Goal: Task Accomplishment & Management: Complete application form

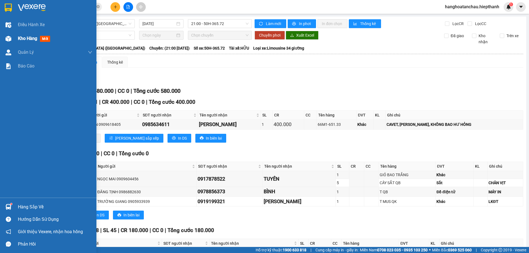
click at [8, 34] on div at bounding box center [9, 39] width 10 height 10
click at [31, 38] on span "Kho hàng" at bounding box center [27, 38] width 19 height 5
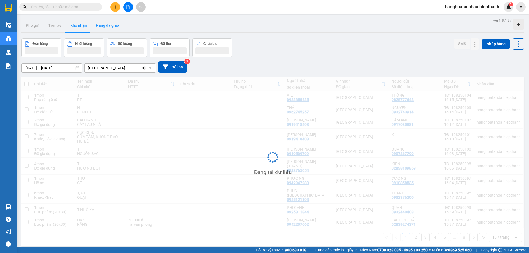
click at [108, 30] on button "Hàng đã giao" at bounding box center [107, 25] width 32 height 13
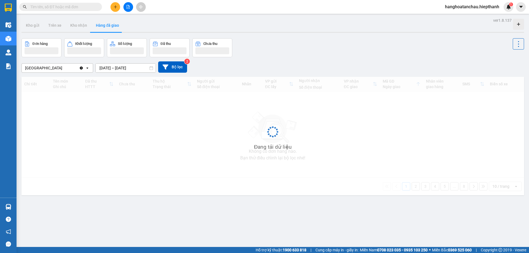
click at [117, 68] on input "[DATE] – [DATE]" at bounding box center [126, 68] width 60 height 9
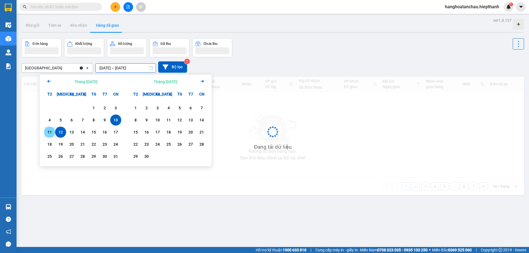
click at [48, 132] on div "11" at bounding box center [50, 132] width 8 height 7
type input "[DATE] – [DATE]"
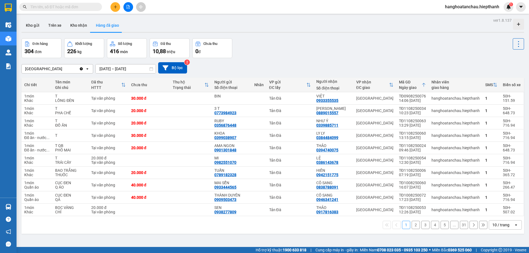
click at [497, 224] on div "10 / trang" at bounding box center [500, 225] width 17 height 6
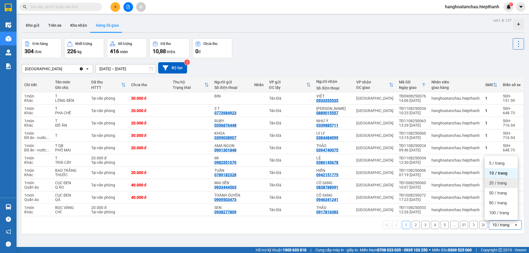
click at [494, 184] on span "20 / trang" at bounding box center [498, 184] width 18 height 6
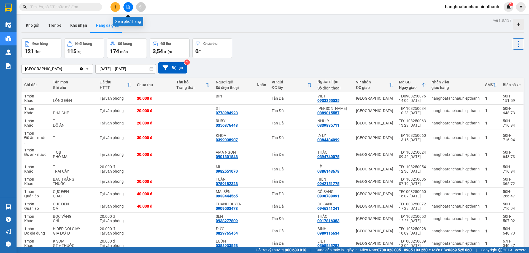
click at [128, 5] on icon "file-add" at bounding box center [128, 7] width 3 height 4
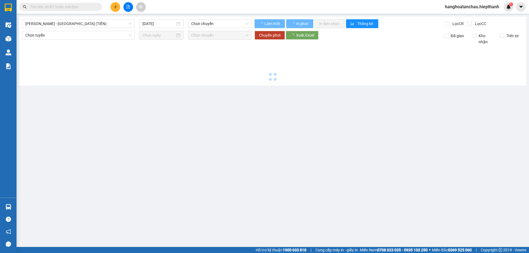
type input "[DATE]"
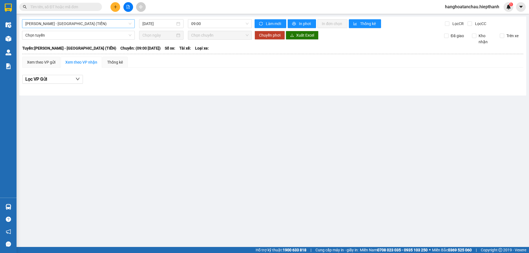
click at [117, 22] on span "[PERSON_NAME] - [GEOGRAPHIC_DATA] (TIỀN)" at bounding box center [78, 24] width 106 height 8
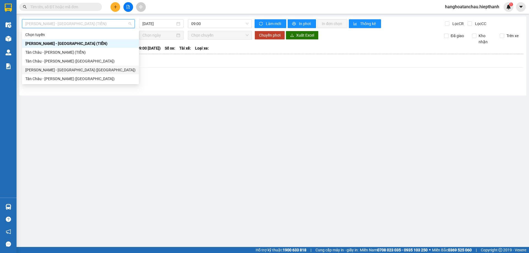
click at [80, 67] on div "[PERSON_NAME] - [GEOGRAPHIC_DATA] ([GEOGRAPHIC_DATA])" at bounding box center [80, 70] width 110 height 6
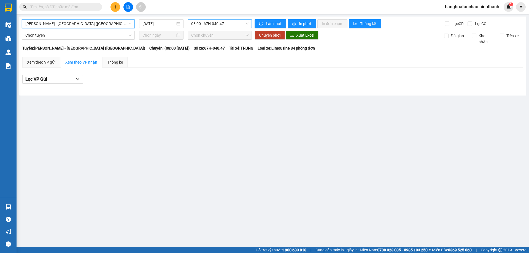
click at [194, 27] on span "08:00 - 67H-040.47" at bounding box center [219, 24] width 57 height 8
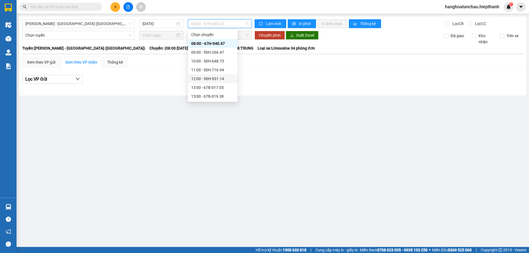
scroll to position [35, 0]
click at [204, 85] on div "21:00 - 67H-040.47" at bounding box center [212, 88] width 43 height 6
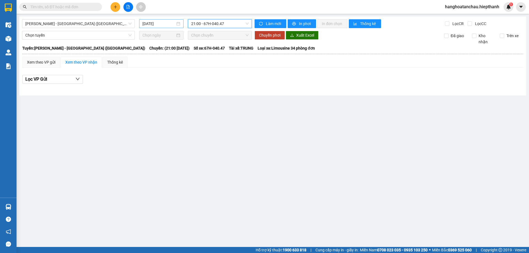
click at [158, 27] on div "[DATE]" at bounding box center [161, 23] width 44 height 9
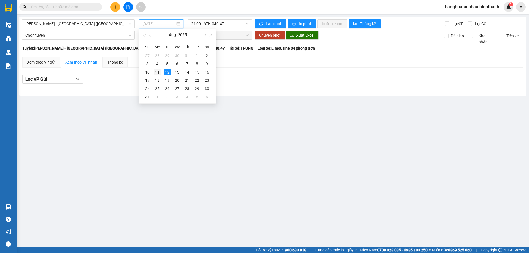
click at [158, 72] on div "11" at bounding box center [157, 72] width 7 height 7
type input "[DATE]"
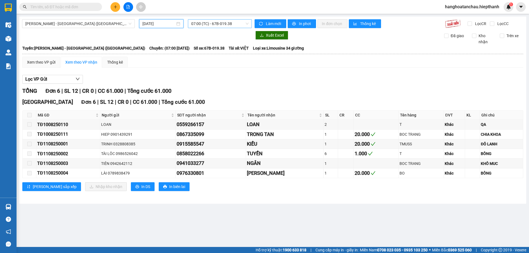
click at [200, 26] on span "07:00 (TC) - 67B-019.38" at bounding box center [219, 24] width 57 height 8
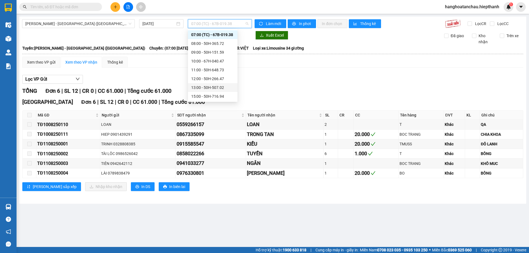
scroll to position [53, 0]
click at [203, 87] on div "21:00 - 50H-365.72" at bounding box center [212, 88] width 43 height 6
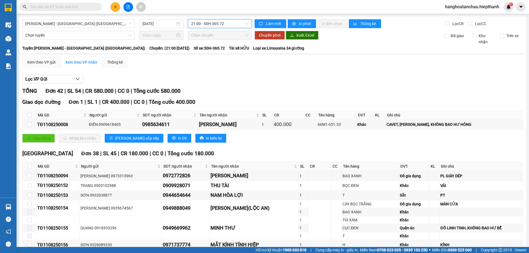
click at [202, 25] on span "21:00 - 50H-365.72" at bounding box center [219, 24] width 57 height 8
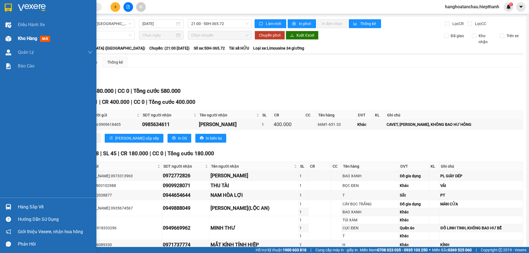
click at [11, 37] on img at bounding box center [9, 39] width 6 height 6
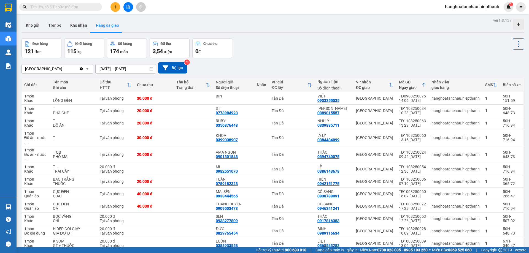
click at [113, 27] on button "Hàng đã giao" at bounding box center [107, 25] width 32 height 13
click at [36, 24] on button "Kho gửi" at bounding box center [32, 25] width 22 height 13
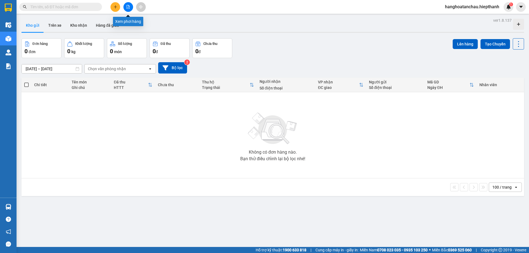
click at [130, 6] on button at bounding box center [128, 7] width 10 height 10
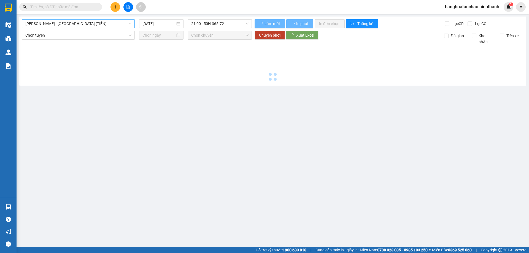
type input "[DATE]"
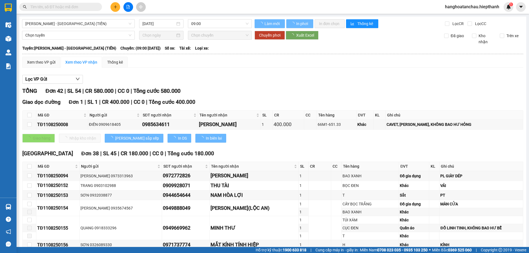
click at [88, 24] on span "[PERSON_NAME] - [GEOGRAPHIC_DATA] (TIỀN)" at bounding box center [78, 24] width 106 height 8
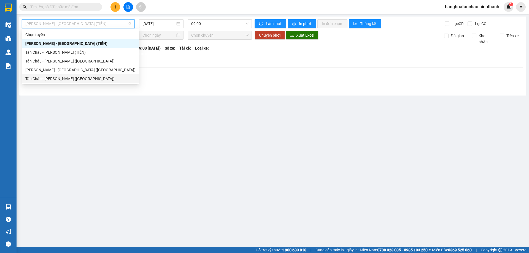
click at [68, 79] on div "Tân Châu - [PERSON_NAME] ([GEOGRAPHIC_DATA])" at bounding box center [80, 79] width 110 height 6
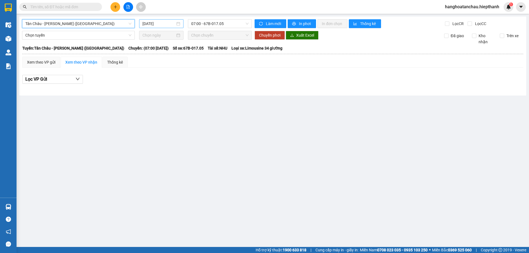
click at [149, 25] on input "[DATE]" at bounding box center [158, 24] width 33 height 6
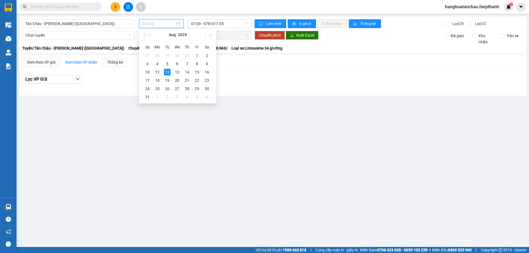
click at [157, 69] on div "11" at bounding box center [157, 72] width 7 height 7
type input "[DATE]"
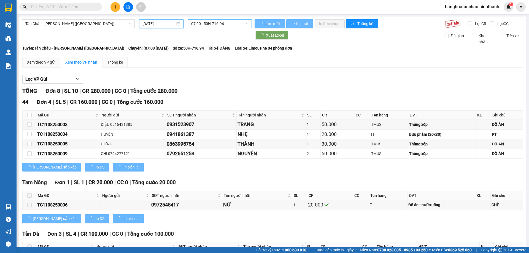
click at [200, 25] on span "07:00 - 50H-716.94" at bounding box center [219, 24] width 57 height 8
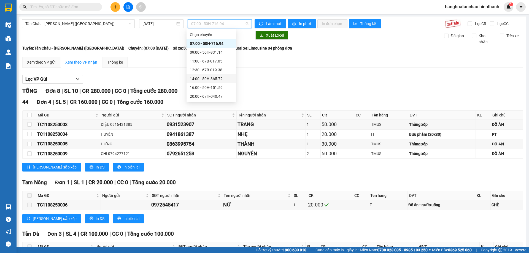
scroll to position [35, 0]
click at [207, 68] on div "22:00 - 50H-266.47" at bounding box center [211, 70] width 43 height 6
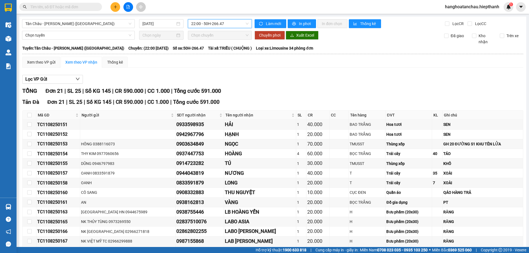
click at [218, 24] on span "22:00 - 50H-266.47" at bounding box center [219, 24] width 57 height 8
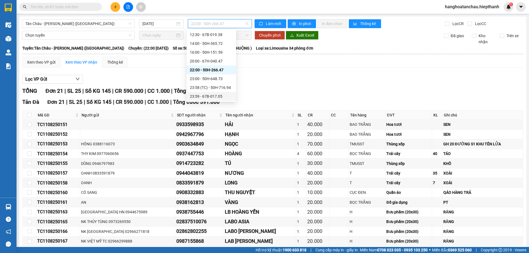
click at [222, 95] on div "23:59 - 67B-017.05" at bounding box center [211, 96] width 43 height 6
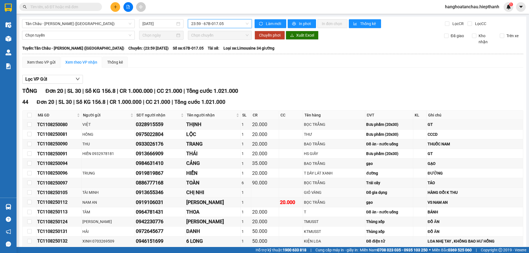
scroll to position [96, 0]
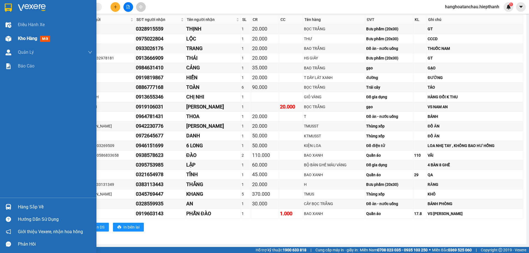
click at [9, 41] on img at bounding box center [9, 39] width 6 height 6
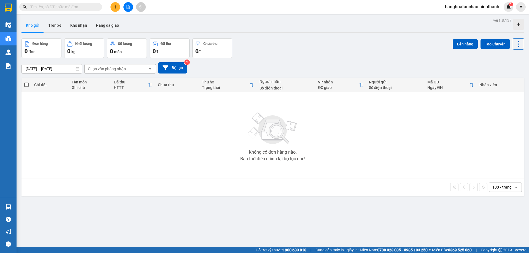
click at [107, 16] on main "ver 1.8.137 Kho gửi Trên xe Kho nhận Hàng đã giao Đơn hàng 0 đơn Khối lượng 0 k…" at bounding box center [264, 123] width 529 height 247
click at [107, 19] on button "Hàng đã giao" at bounding box center [107, 25] width 32 height 13
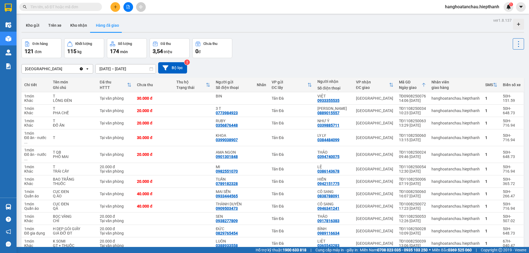
click at [128, 8] on icon "file-add" at bounding box center [128, 7] width 4 height 4
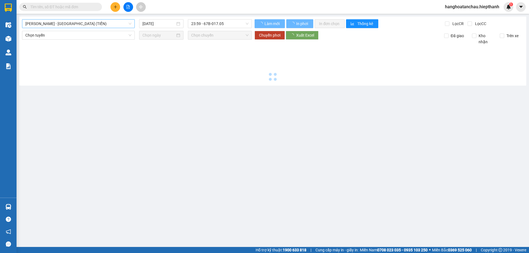
type input "[DATE]"
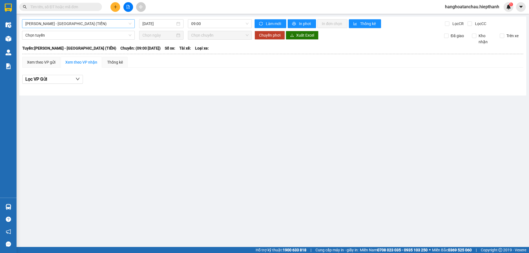
click at [96, 24] on span "[PERSON_NAME] - [GEOGRAPHIC_DATA] (TIỀN)" at bounding box center [78, 24] width 106 height 8
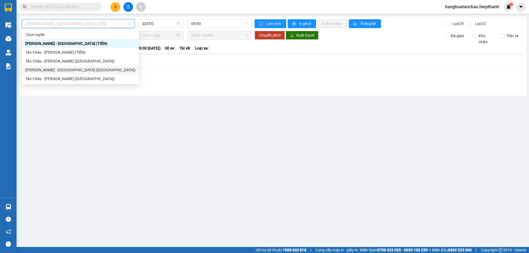
click at [84, 68] on div "[PERSON_NAME] - [GEOGRAPHIC_DATA] ([GEOGRAPHIC_DATA])" at bounding box center [80, 70] width 110 height 6
type input "[DATE]"
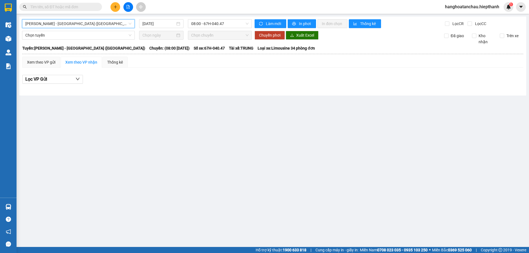
click at [87, 26] on span "[PERSON_NAME] - [GEOGRAPHIC_DATA] ([GEOGRAPHIC_DATA])" at bounding box center [78, 24] width 106 height 8
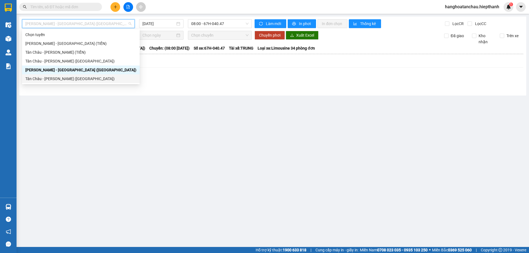
click at [86, 76] on div "Tân Châu - [PERSON_NAME] ([GEOGRAPHIC_DATA])" at bounding box center [80, 79] width 111 height 6
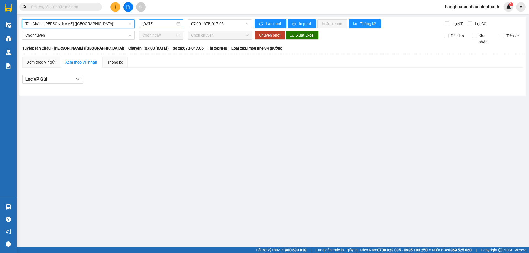
click at [158, 22] on input "[DATE]" at bounding box center [158, 24] width 33 height 6
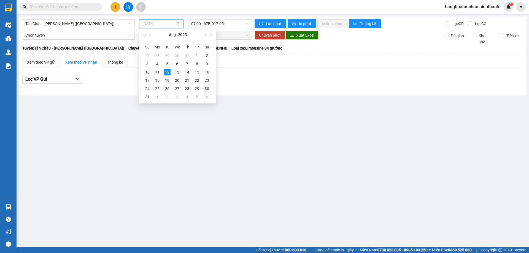
click at [149, 71] on div "10" at bounding box center [147, 72] width 7 height 7
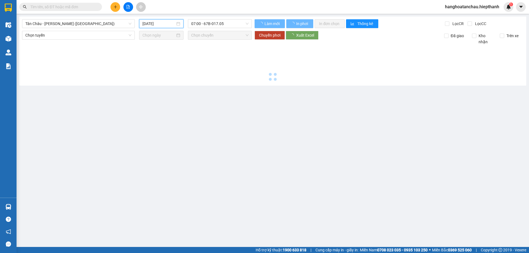
type input "[DATE]"
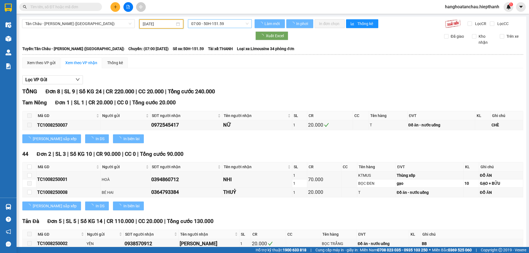
click at [203, 24] on span "07:00 - 50H-151.59" at bounding box center [219, 24] width 57 height 8
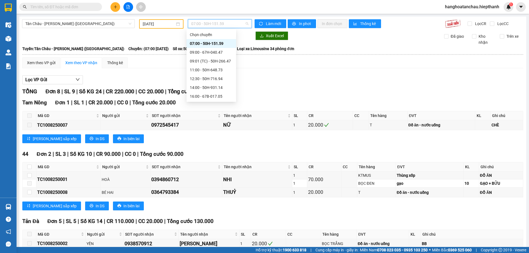
scroll to position [62, 0]
click at [204, 54] on div "22:00 - 50H-365.72" at bounding box center [211, 52] width 43 height 6
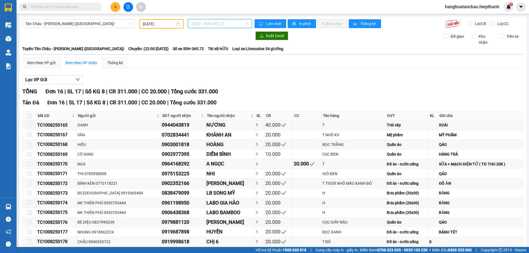
click at [198, 23] on span "22:00 - 50H-365.72" at bounding box center [219, 24] width 57 height 8
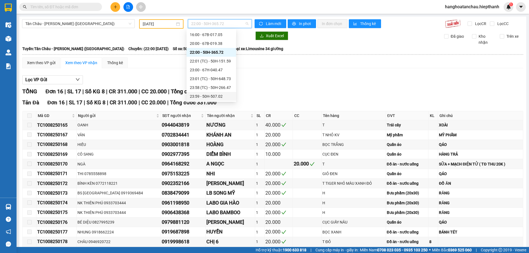
click at [202, 97] on div "23:59 - 50H-507.02" at bounding box center [211, 96] width 43 height 6
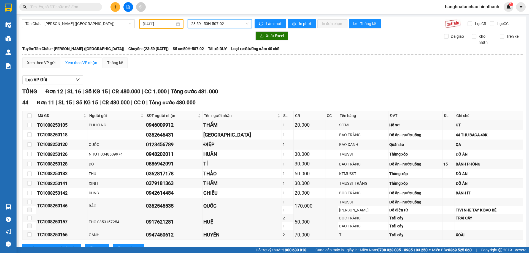
click at [203, 23] on span "23:59 - 50H-507.02" at bounding box center [219, 24] width 57 height 8
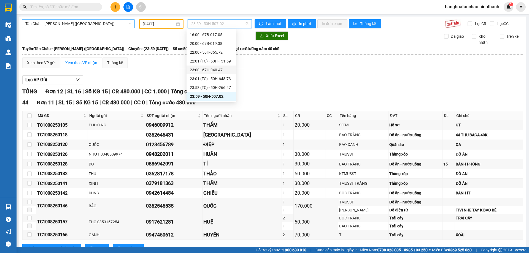
click at [76, 24] on span "Tân Châu - [PERSON_NAME] ([GEOGRAPHIC_DATA])" at bounding box center [78, 24] width 106 height 8
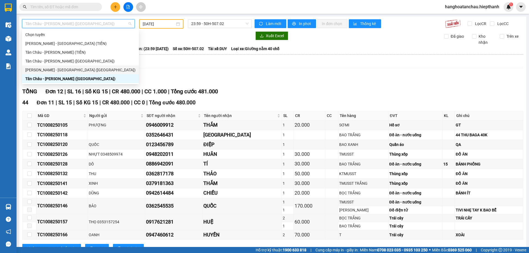
click at [69, 68] on div "[PERSON_NAME] - [GEOGRAPHIC_DATA] ([GEOGRAPHIC_DATA])" at bounding box center [80, 70] width 110 height 6
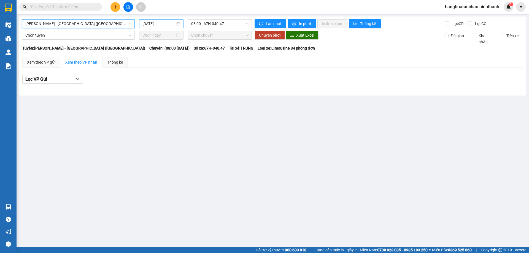
click at [146, 24] on input "[DATE]" at bounding box center [158, 24] width 33 height 6
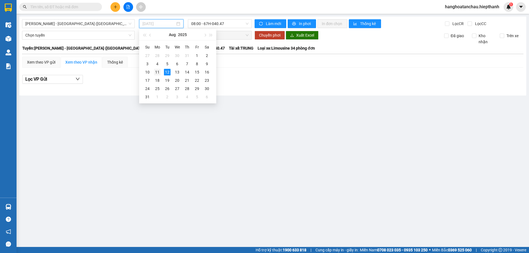
click at [157, 70] on div "11" at bounding box center [157, 72] width 7 height 7
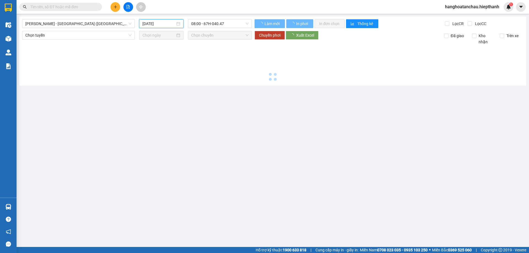
type input "[DATE]"
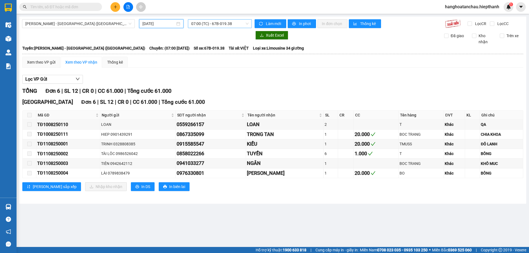
click at [202, 19] on div "07:00 (TC) - 67B-019.38" at bounding box center [220, 23] width 64 height 9
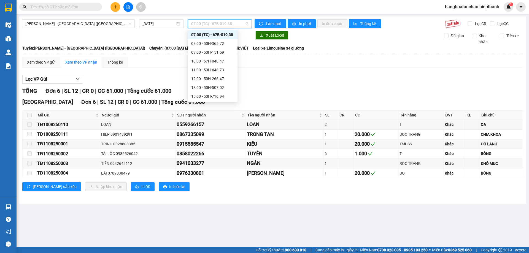
scroll to position [53, 0]
click at [198, 93] on div "22:30 - 50H-151.59" at bounding box center [212, 96] width 43 height 6
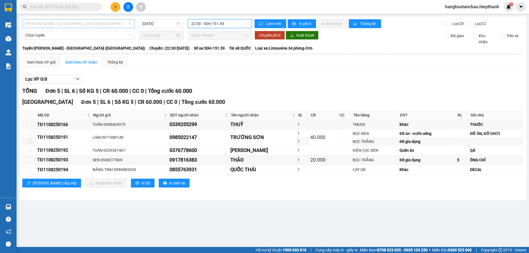
click at [80, 27] on span "[PERSON_NAME] - [GEOGRAPHIC_DATA] ([GEOGRAPHIC_DATA])" at bounding box center [78, 24] width 106 height 8
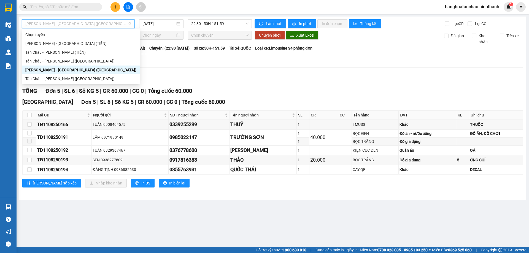
click at [89, 74] on div "Chọn tuyến [GEOGRAPHIC_DATA] - [GEOGRAPHIC_DATA] (TIỀN) [GEOGRAPHIC_DATA] - [GE…" at bounding box center [81, 56] width 118 height 53
click at [89, 76] on div "Tân Châu - [PERSON_NAME] ([GEOGRAPHIC_DATA])" at bounding box center [80, 79] width 111 height 6
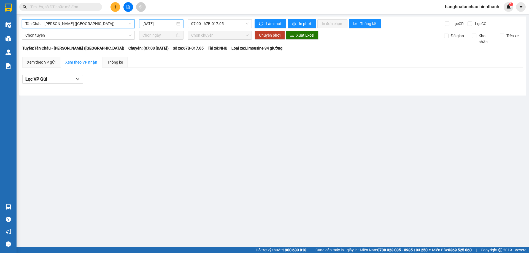
click at [158, 27] on div "[DATE]" at bounding box center [161, 23] width 44 height 9
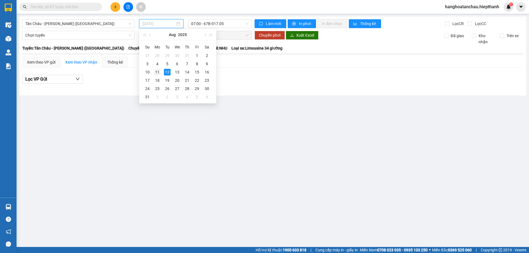
click at [158, 70] on div "11" at bounding box center [157, 72] width 7 height 7
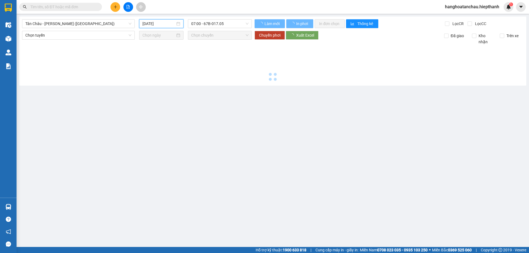
type input "[DATE]"
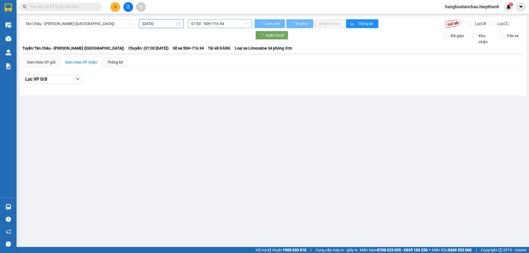
click at [204, 26] on span "07:00 - 50H-716.94" at bounding box center [219, 24] width 57 height 8
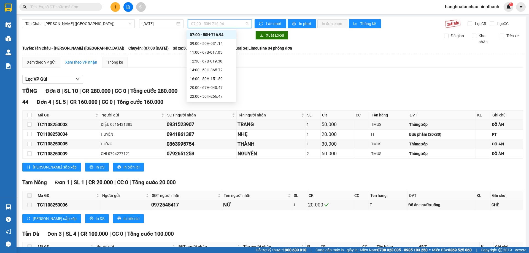
scroll to position [35, 0]
click at [218, 96] on div "23:59 - 67B-017.05" at bounding box center [211, 96] width 43 height 6
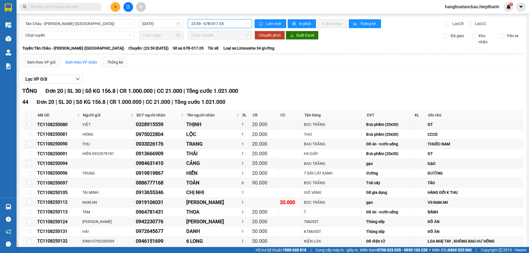
click at [218, 23] on span "23:59 - 67B-017.05" at bounding box center [219, 24] width 57 height 8
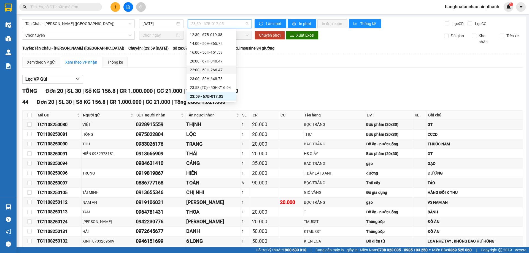
click at [215, 72] on div "22:00 - 50H-266.47" at bounding box center [211, 70] width 43 height 6
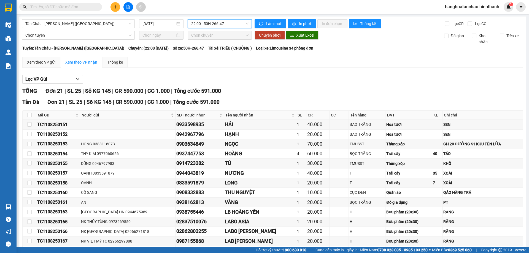
click at [71, 6] on input "text" at bounding box center [62, 7] width 65 height 6
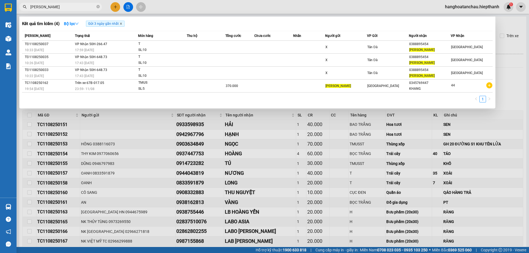
type input "[PERSON_NAME]"
click at [122, 24] on icon "close" at bounding box center [121, 23] width 3 height 3
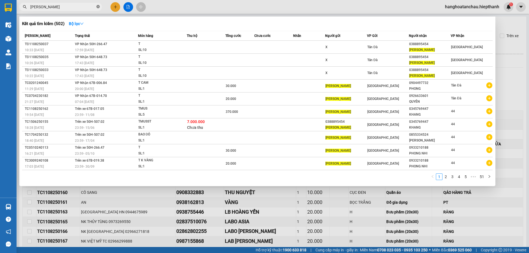
click at [97, 8] on icon "close-circle" at bounding box center [97, 6] width 3 height 3
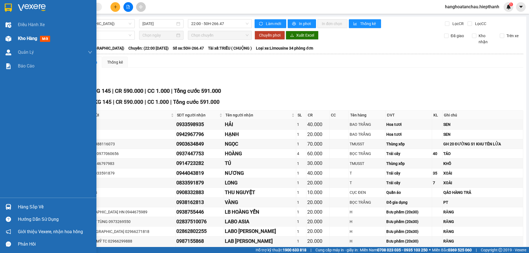
click at [8, 44] on div "Kho hàng mới" at bounding box center [48, 39] width 96 height 14
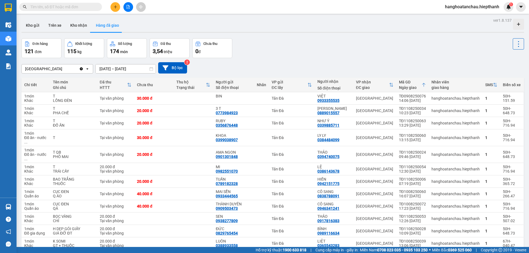
click at [60, 8] on input "text" at bounding box center [62, 7] width 65 height 6
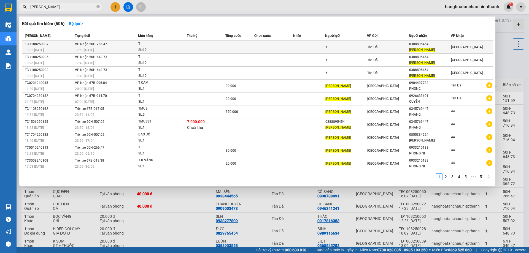
type input "[PERSON_NAME]"
click at [270, 46] on td at bounding box center [273, 47] width 39 height 13
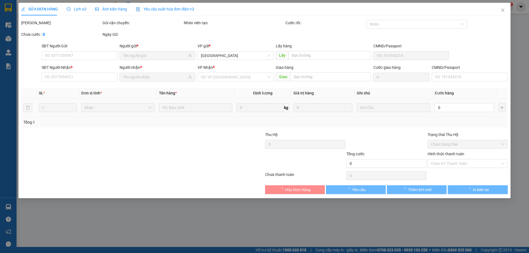
type input "X"
type input "0388895454"
type input "[PERSON_NAME]"
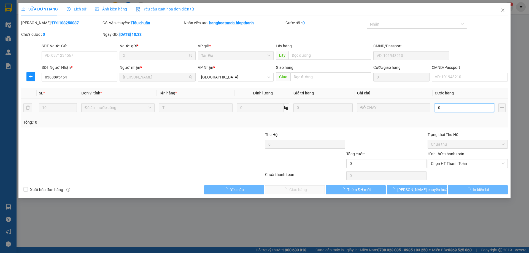
click at [452, 108] on input "0" at bounding box center [464, 107] width 59 height 9
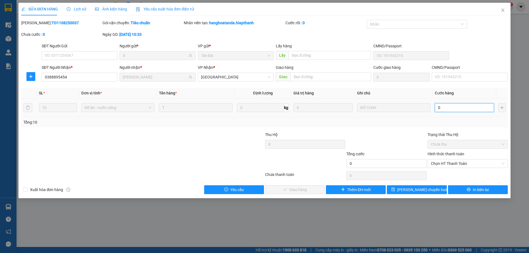
type input "2"
type input "20"
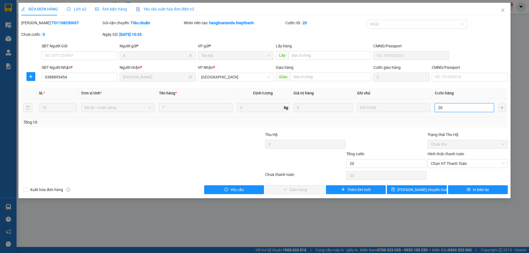
type input "200"
type input "200.000"
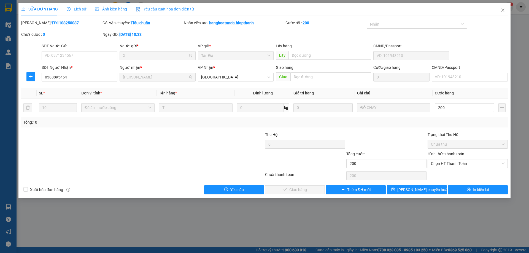
type input "200.000"
click at [416, 130] on div "Total Paid Fee 0 Total UnPaid Fee 0 Cash Collection Total Fee Mã ĐH: TĐ11082500…" at bounding box center [264, 107] width 487 height 174
click at [440, 163] on span "Chọn HT Thanh Toán" at bounding box center [468, 164] width 74 height 8
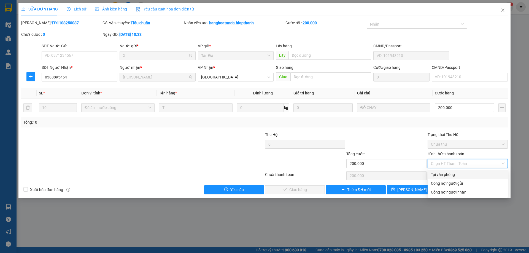
click at [441, 174] on div "Tại văn phòng" at bounding box center [468, 175] width 74 height 6
type input "0"
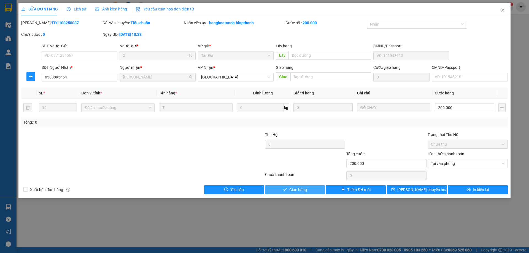
click at [315, 187] on button "Giao hàng" at bounding box center [295, 189] width 60 height 9
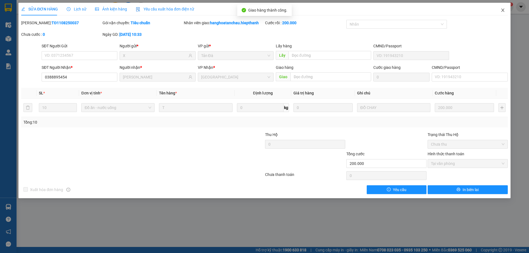
click at [504, 10] on icon "close" at bounding box center [503, 10] width 4 height 4
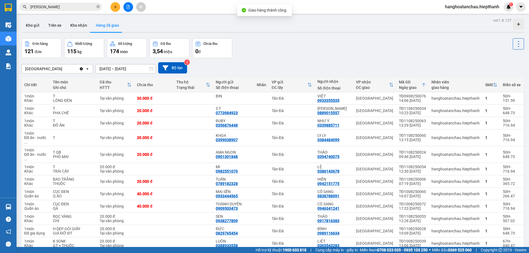
click at [72, 6] on input "[PERSON_NAME]" at bounding box center [62, 7] width 65 height 6
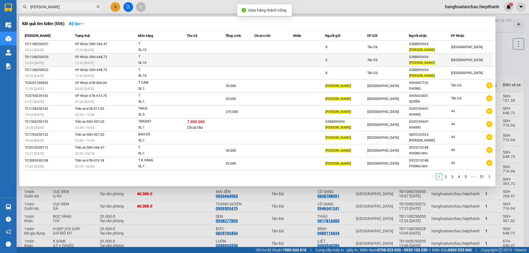
click at [226, 59] on td at bounding box center [239, 60] width 29 height 13
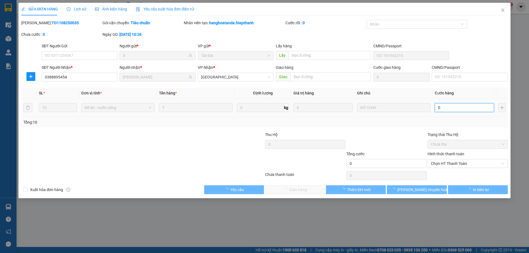
click at [449, 108] on input "0" at bounding box center [464, 107] width 59 height 9
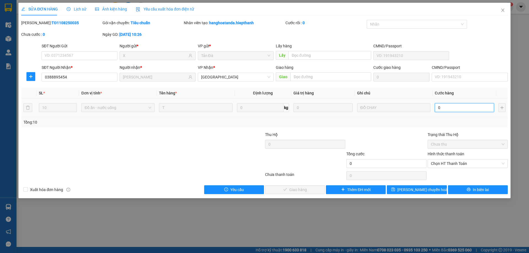
type input "2"
type input "20"
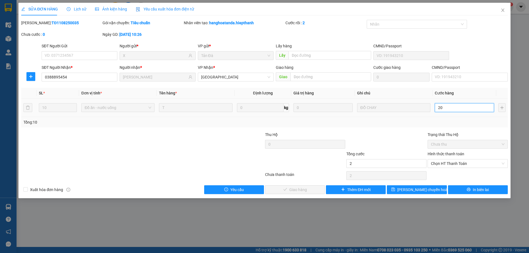
type input "20"
type input "200"
type input "200.000"
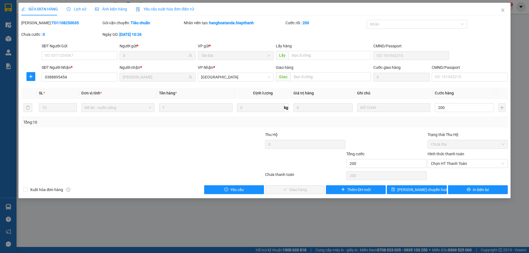
type input "200.000"
drag, startPoint x: 403, startPoint y: 129, endPoint x: 409, endPoint y: 134, distance: 8.4
click at [405, 131] on div "Total Paid Fee 0 Total UnPaid Fee 0 Cash Collection Total Fee Mã ĐH: TĐ11082500…" at bounding box center [264, 107] width 487 height 174
click at [457, 163] on span "Chọn HT Thanh Toán" at bounding box center [468, 164] width 74 height 8
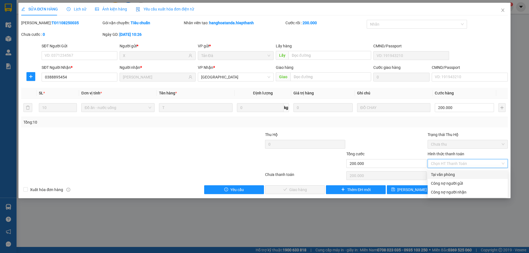
click at [452, 173] on div "Tại văn phòng" at bounding box center [468, 175] width 74 height 6
type input "0"
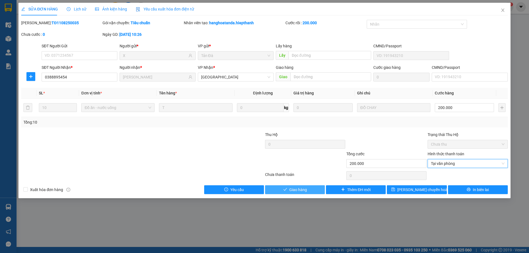
click at [297, 193] on button "Giao hàng" at bounding box center [295, 189] width 60 height 9
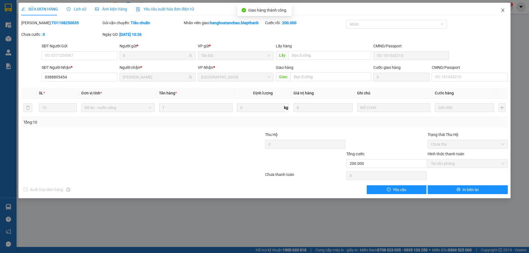
click at [503, 11] on icon "close" at bounding box center [502, 10] width 3 height 3
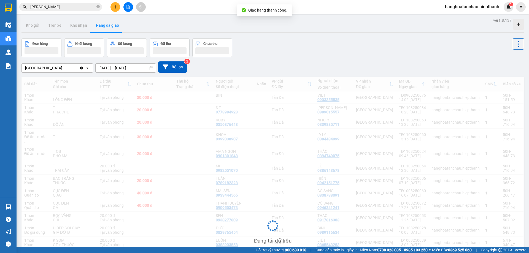
click at [84, 5] on input "[PERSON_NAME]" at bounding box center [62, 7] width 65 height 6
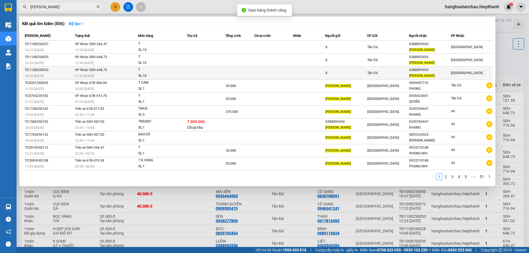
click at [336, 72] on div "X" at bounding box center [345, 73] width 41 height 6
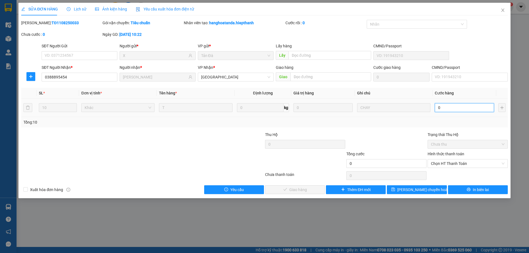
click at [465, 108] on input "0" at bounding box center [464, 107] width 59 height 9
type input "2"
type input "20"
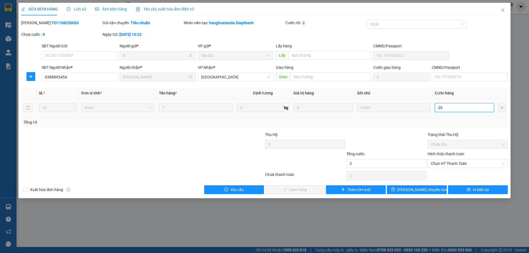
type input "20"
type input "200"
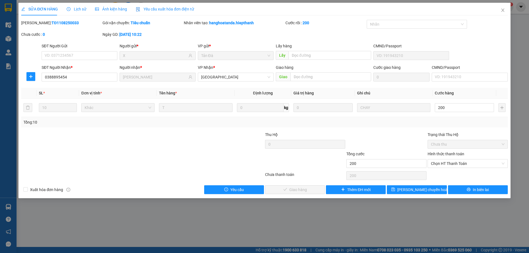
type input "200.000"
drag, startPoint x: 412, startPoint y: 125, endPoint x: 432, endPoint y: 152, distance: 33.0
click at [412, 126] on div "Tổng: 10" at bounding box center [264, 122] width 487 height 10
click at [441, 163] on span "Chọn HT Thanh Toán" at bounding box center [468, 164] width 74 height 8
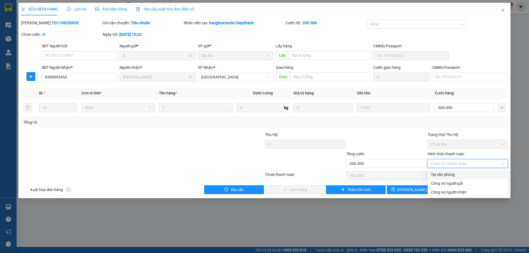
click at [442, 173] on div "Tại văn phòng" at bounding box center [468, 175] width 74 height 6
type input "0"
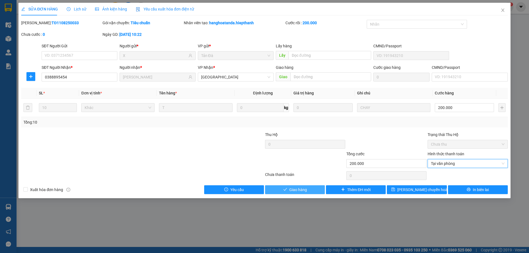
click at [301, 189] on span "Giao hàng" at bounding box center [298, 190] width 18 height 6
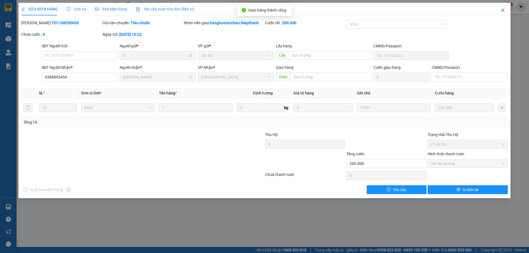
click at [505, 10] on icon "close" at bounding box center [503, 10] width 4 height 4
click at [501, 11] on icon "close" at bounding box center [503, 10] width 4 height 4
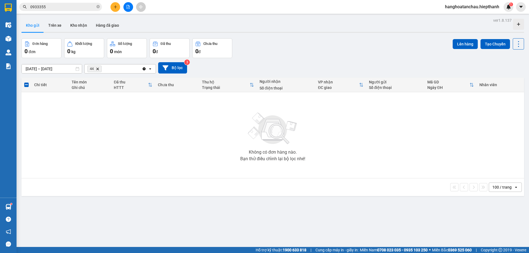
click at [98, 69] on icon "44, close by backspace" at bounding box center [97, 69] width 2 height 2
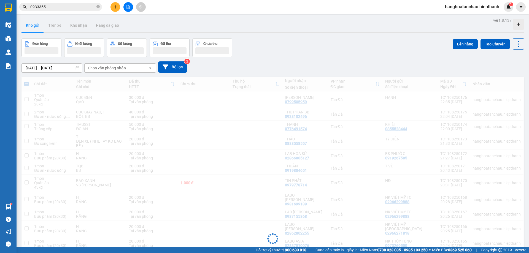
click at [99, 69] on div "Chọn văn phòng nhận" at bounding box center [107, 68] width 38 height 6
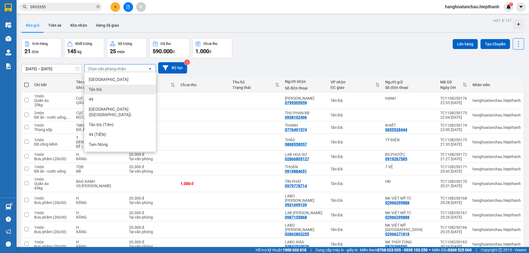
click at [94, 92] on div "Tản Đà" at bounding box center [120, 90] width 72 height 10
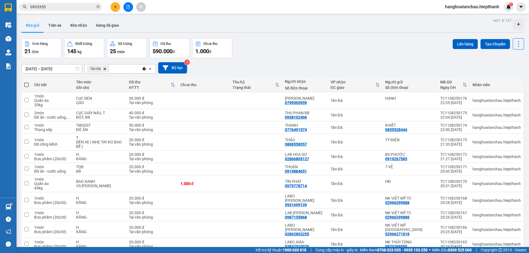
click at [26, 86] on span at bounding box center [26, 85] width 4 height 4
click at [26, 82] on input "checkbox" at bounding box center [26, 82] width 0 height 0
checkbox input "true"
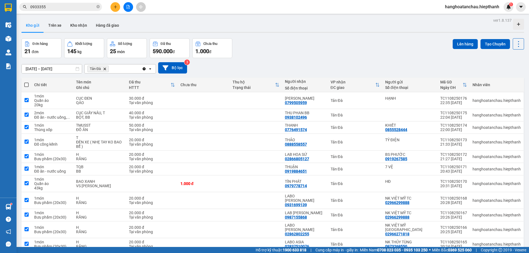
checkbox input "true"
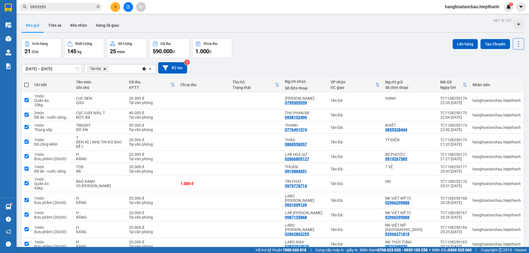
checkbox input "true"
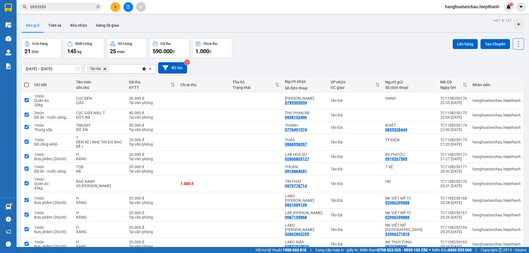
checkbox input "true"
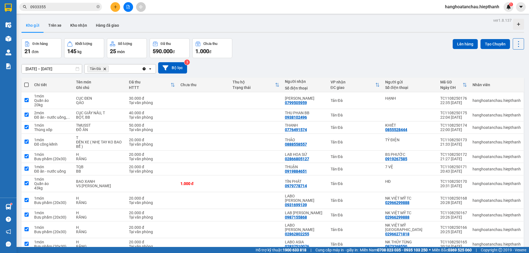
checkbox input "true"
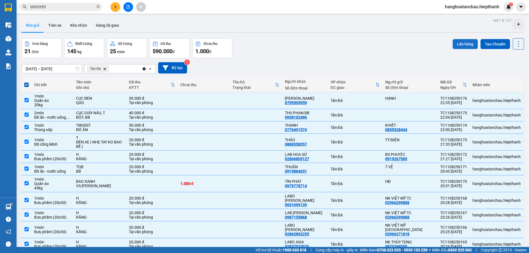
click at [455, 49] on button "Lên hàng" at bounding box center [465, 44] width 25 height 10
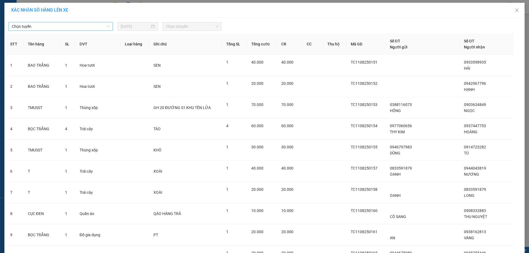
click at [76, 27] on span "Chọn tuyến" at bounding box center [61, 26] width 98 height 8
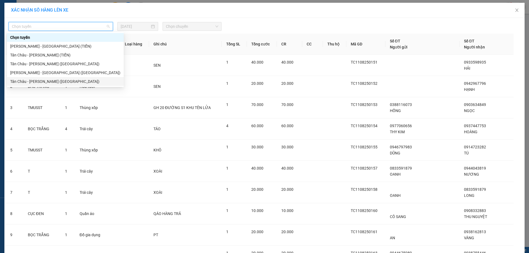
click at [67, 78] on div "Tân Châu - [PERSON_NAME] ([GEOGRAPHIC_DATA])" at bounding box center [65, 81] width 117 height 9
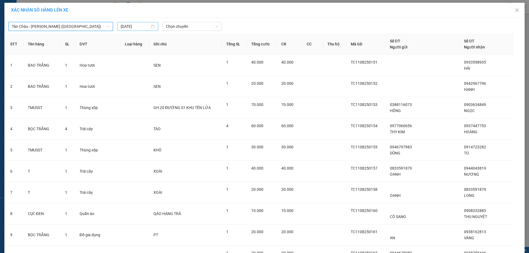
click at [134, 27] on input "[DATE]" at bounding box center [135, 26] width 29 height 6
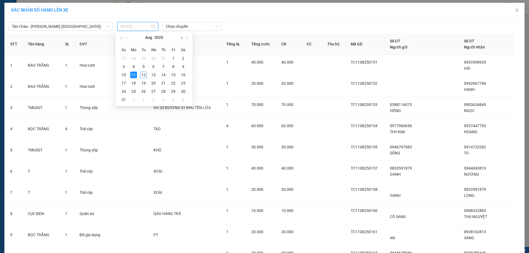
type input "[DATE]"
click at [188, 28] on span "Chọn chuyến" at bounding box center [192, 26] width 52 height 8
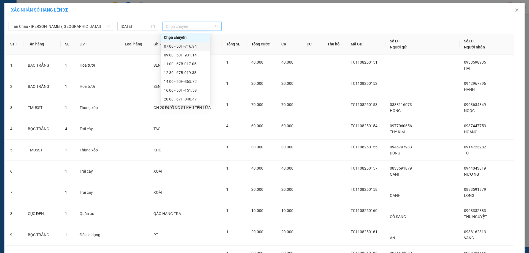
scroll to position [35, 0]
click at [186, 73] on div "22:00 - 50H-266.47" at bounding box center [185, 73] width 43 height 6
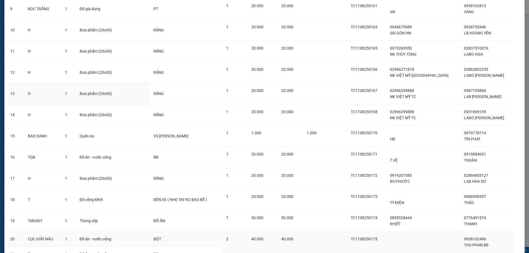
scroll to position [300, 0]
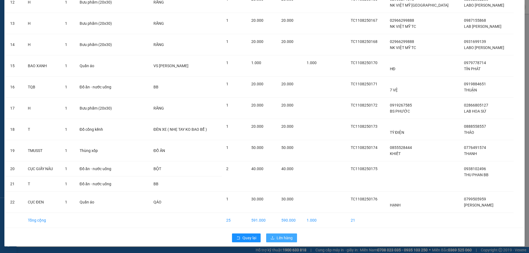
click at [277, 240] on span "Lên hàng" at bounding box center [285, 238] width 16 height 6
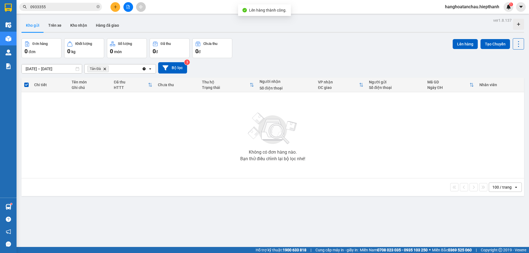
click at [107, 69] on span "Tản Đà Delete" at bounding box center [97, 69] width 21 height 7
click at [103, 70] on icon "Delete" at bounding box center [104, 68] width 3 height 3
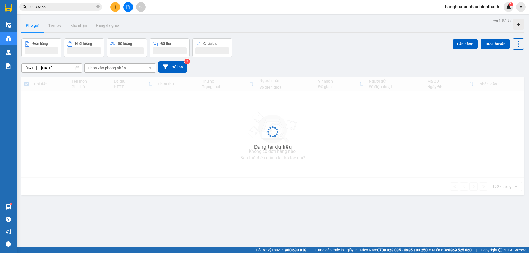
click at [127, 8] on icon "file-add" at bounding box center [128, 7] width 4 height 4
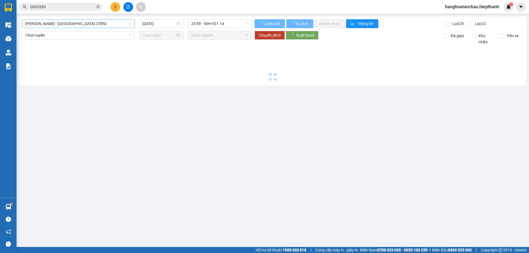
type input "[DATE]"
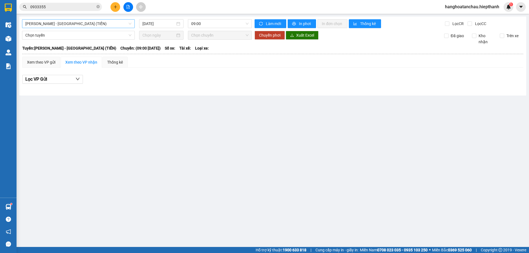
click at [98, 27] on span "[PERSON_NAME] - [GEOGRAPHIC_DATA] (TIỀN)" at bounding box center [78, 24] width 106 height 8
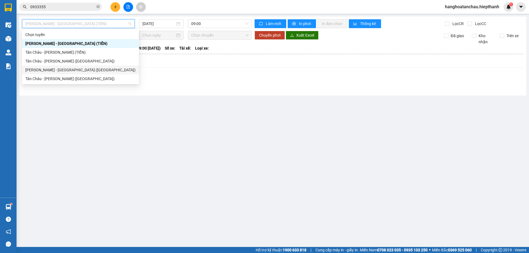
click at [80, 68] on div "[PERSON_NAME] - [GEOGRAPHIC_DATA] ([GEOGRAPHIC_DATA])" at bounding box center [80, 70] width 110 height 6
type input "[DATE]"
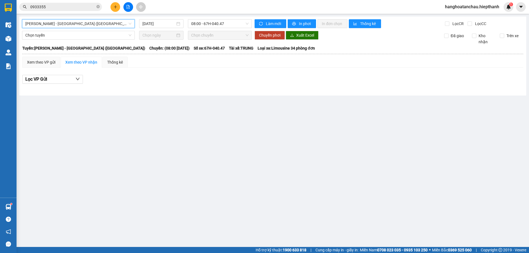
click at [112, 23] on span "[PERSON_NAME] - [GEOGRAPHIC_DATA] ([GEOGRAPHIC_DATA])" at bounding box center [78, 24] width 106 height 8
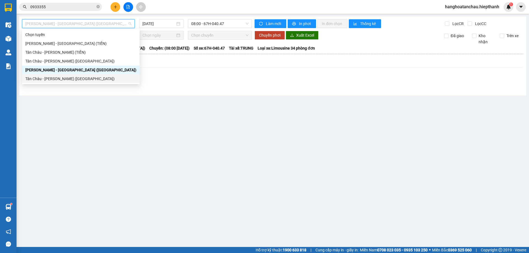
click at [95, 80] on div "Tân Châu - [PERSON_NAME] ([GEOGRAPHIC_DATA])" at bounding box center [80, 79] width 111 height 6
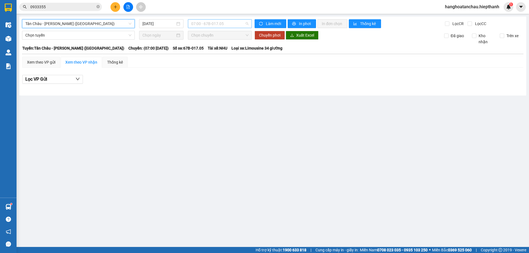
click at [198, 24] on span "07:00 - 67B-017.05" at bounding box center [219, 24] width 57 height 8
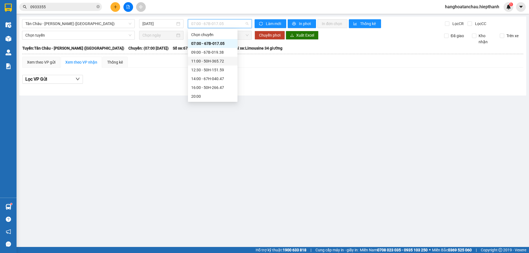
click at [152, 18] on div "Tân Châu - Hồ Chí Minh (Giường) 12/08/2025 07:00 - 67B-017.05 Làm mới In phơi I…" at bounding box center [272, 56] width 507 height 79
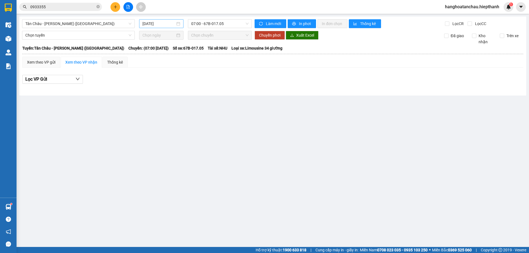
click at [171, 25] on input "[DATE]" at bounding box center [158, 24] width 33 height 6
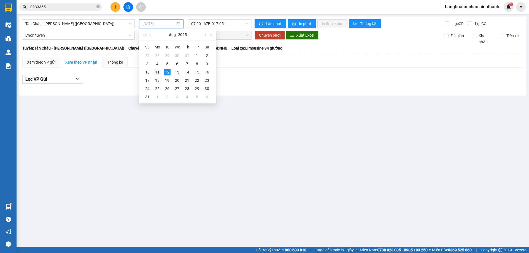
click at [160, 71] on div "11" at bounding box center [157, 72] width 7 height 7
type input "[DATE]"
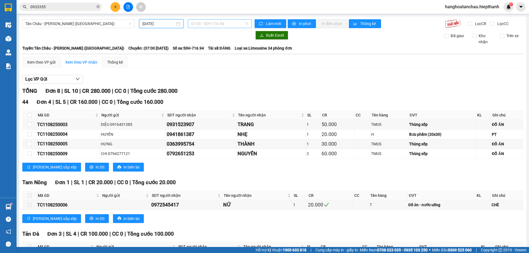
click at [213, 20] on span "07:00 - 50H-716.94" at bounding box center [219, 24] width 57 height 8
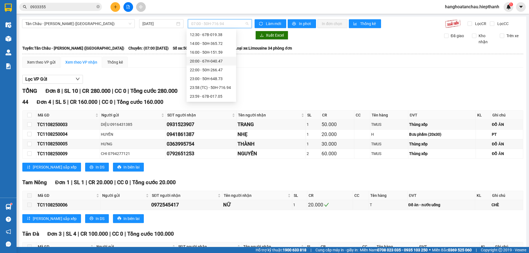
scroll to position [35, 0]
click at [214, 68] on div "22:00 - 50H-266.47" at bounding box center [211, 70] width 43 height 6
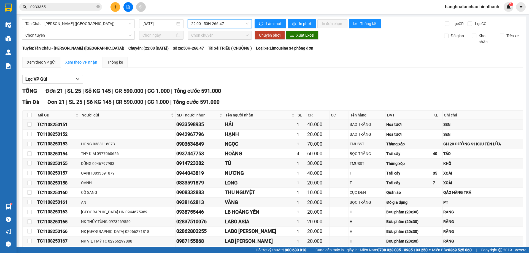
click at [202, 22] on span "22:00 - 50H-266.47" at bounding box center [219, 24] width 57 height 8
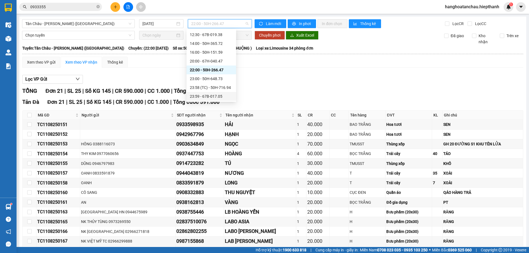
click at [207, 98] on div "23:59 - 67B-017.05" at bounding box center [211, 96] width 43 height 6
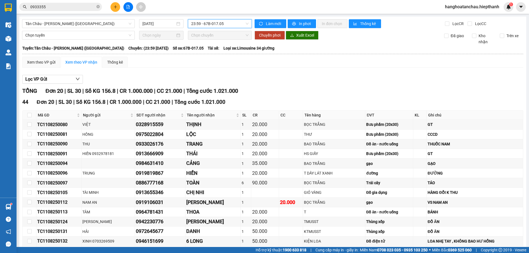
click at [242, 30] on div "Tân Châu - Hồ Chí Minh (Giường) 11/08/2025 23:59 23:59 - 67B-017.05 Làm mới In …" at bounding box center [272, 179] width 507 height 324
drag, startPoint x: 241, startPoint y: 29, endPoint x: 241, endPoint y: 25, distance: 4.4
click at [241, 27] on div "Tân Châu - Hồ Chí Minh (Giường) 11/08/2025 23:59 - 67B-017.05 Làm mới In phơi I…" at bounding box center [272, 179] width 507 height 324
click at [241, 25] on span "23:59 - 67B-017.05" at bounding box center [219, 24] width 57 height 8
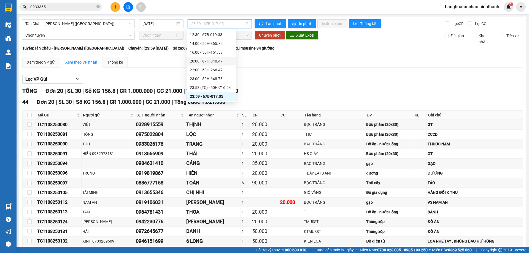
click at [210, 65] on div "20:00 - 67H-040.47" at bounding box center [212, 61] width 50 height 9
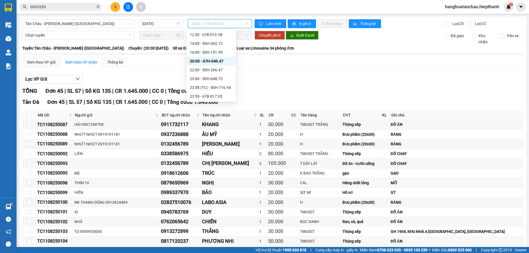
click at [223, 25] on span "20:00 - 67H-040.47" at bounding box center [219, 24] width 57 height 8
click at [199, 69] on div "22:00 - 50H-266.47" at bounding box center [211, 70] width 43 height 6
